Goal: Task Accomplishment & Management: Manage account settings

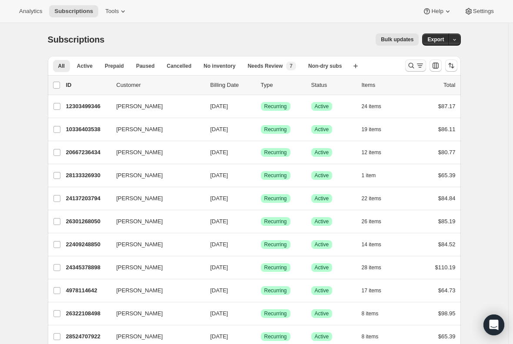
click at [420, 67] on icon "Search and filter results" at bounding box center [419, 65] width 9 height 9
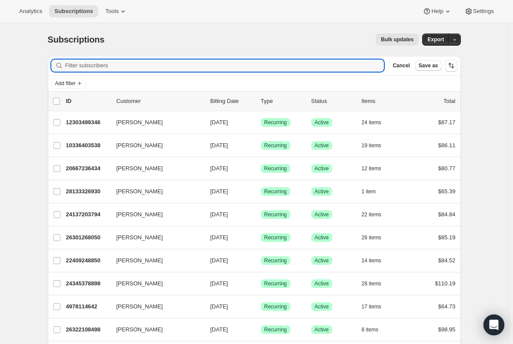
drag, startPoint x: 147, startPoint y: 67, endPoint x: 146, endPoint y: 73, distance: 6.3
click at [146, 72] on div "Filter subscribers Cancel Save as" at bounding box center [254, 65] width 413 height 19
paste input "[PERSON_NAME]"
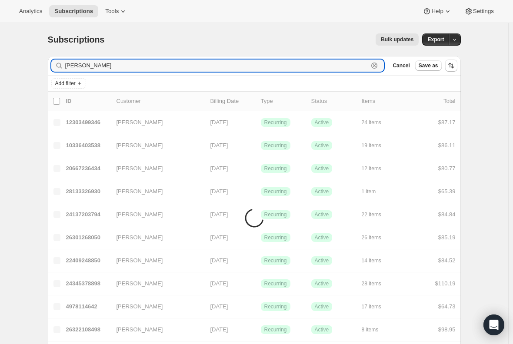
type input "[PERSON_NAME]"
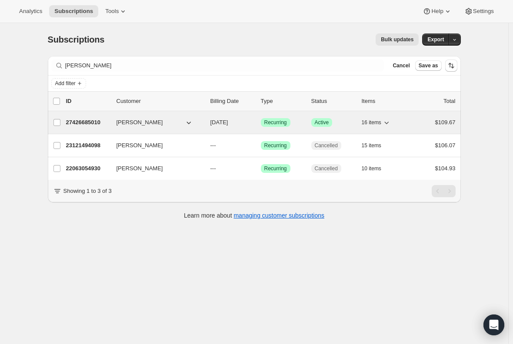
click at [81, 119] on p "27426685010" at bounding box center [87, 122] width 43 height 9
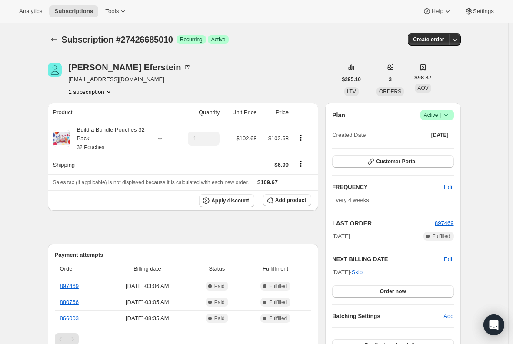
click at [439, 119] on span "Active |" at bounding box center [437, 115] width 26 height 9
click at [443, 150] on span "Cancel subscription" at bounding box center [439, 147] width 49 height 7
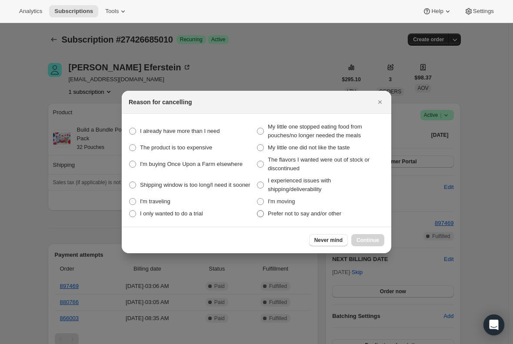
click at [259, 214] on span ":rc3:" at bounding box center [260, 213] width 7 height 7
click at [257, 211] on other "Prefer not to say and/or other" at bounding box center [257, 210] width 0 height 0
radio other "true"
click at [378, 238] on span "Continue" at bounding box center [367, 240] width 23 height 7
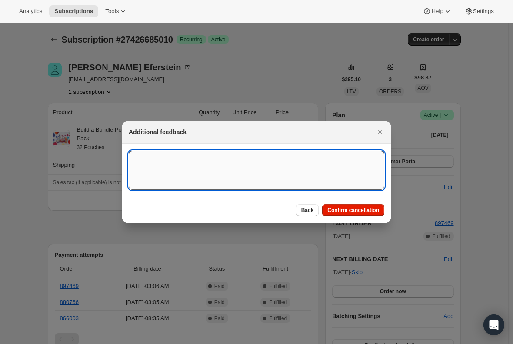
click at [195, 161] on textarea ":rc3:" at bounding box center [256, 170] width 255 height 39
type textarea "Canceled per req."
click at [358, 212] on span "Confirm cancellation" at bounding box center [353, 210] width 52 height 7
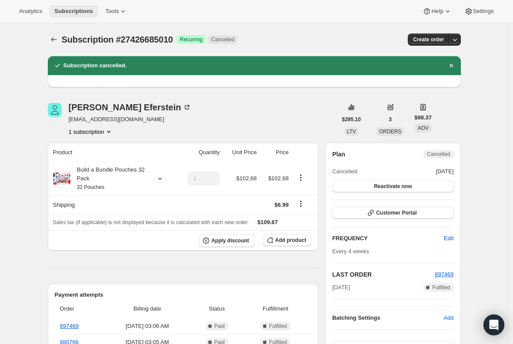
click at [73, 10] on span "Subscriptions" at bounding box center [73, 11] width 39 height 7
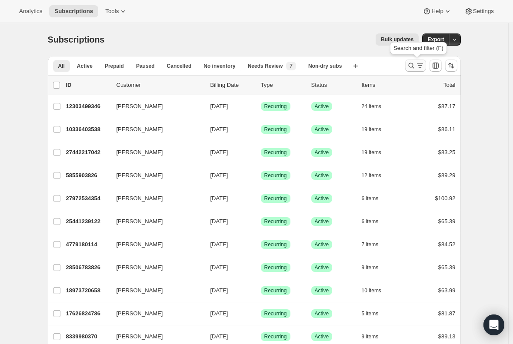
click at [413, 70] on button "Search and filter results" at bounding box center [415, 66] width 21 height 12
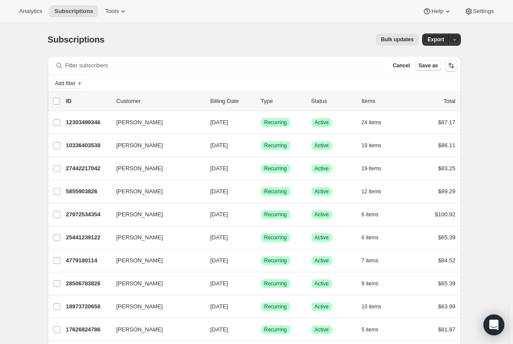
click at [172, 58] on div "Filter subscribers Cancel Save as" at bounding box center [254, 65] width 413 height 19
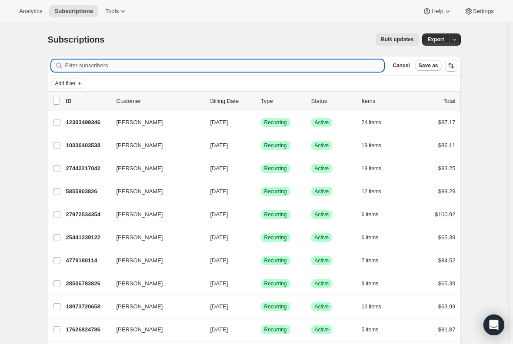
click at [168, 64] on input "Filter subscribers" at bounding box center [224, 66] width 319 height 12
paste input "[PERSON_NAME]"
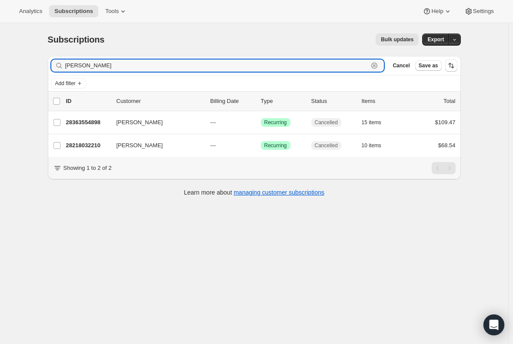
type input "[PERSON_NAME]"
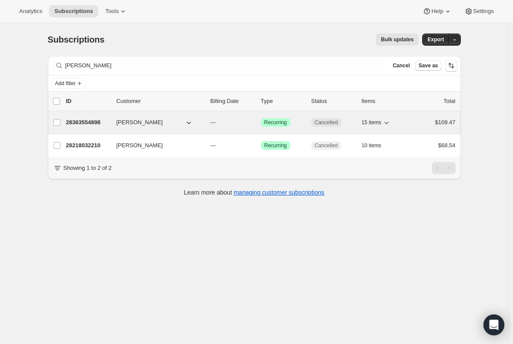
click at [89, 124] on p "28363554898" at bounding box center [87, 122] width 43 height 9
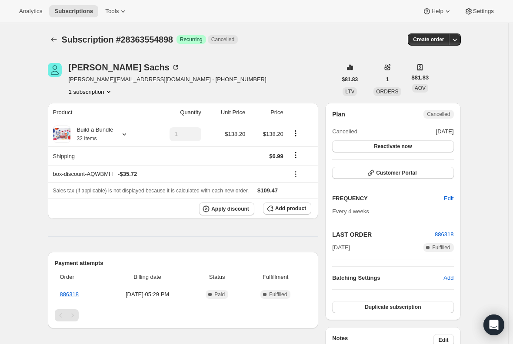
click at [90, 91] on button "1 subscription" at bounding box center [91, 91] width 44 height 9
click at [55, 40] on icon "Subscriptions" at bounding box center [54, 39] width 9 height 9
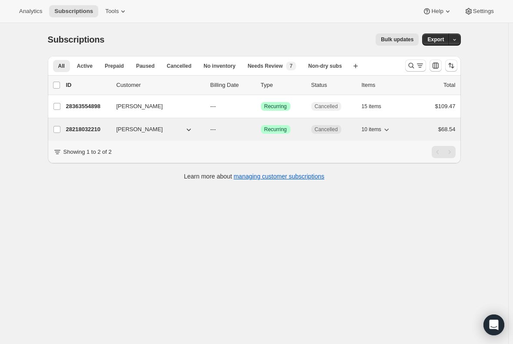
click at [81, 128] on p "28218032210" at bounding box center [87, 129] width 43 height 9
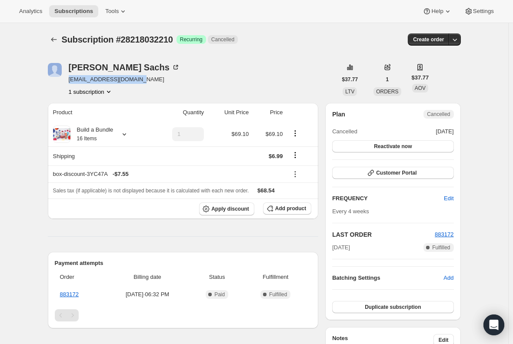
drag, startPoint x: 143, startPoint y: 80, endPoint x: 68, endPoint y: 77, distance: 74.8
click at [68, 77] on div "[PERSON_NAME] [EMAIL_ADDRESS][DOMAIN_NAME] 1 subscription" at bounding box center [192, 79] width 289 height 33
copy span "[EMAIL_ADDRESS][DOMAIN_NAME]"
